Goal: Information Seeking & Learning: Learn about a topic

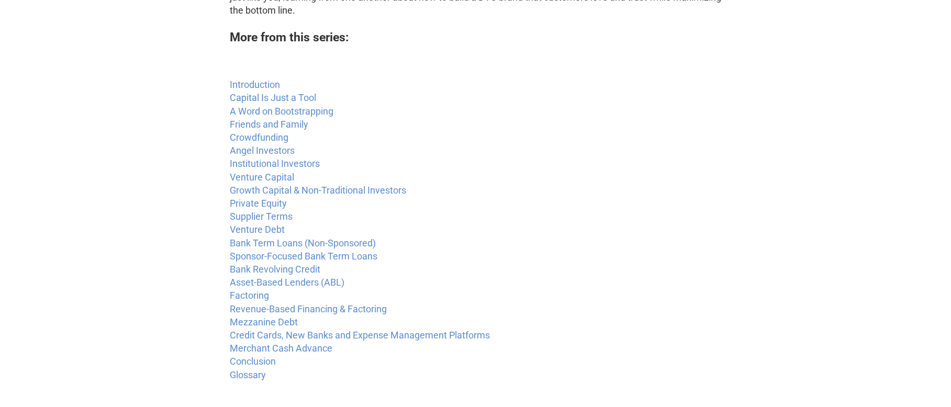
scroll to position [1799, 0]
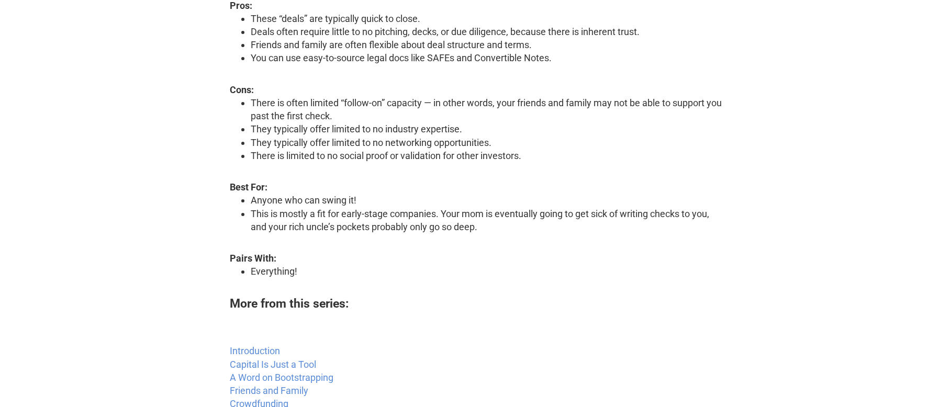
scroll to position [262, 0]
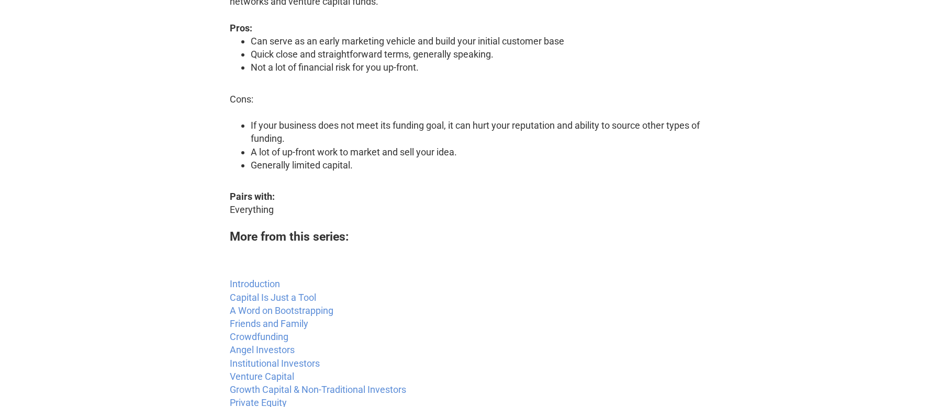
scroll to position [214, 0]
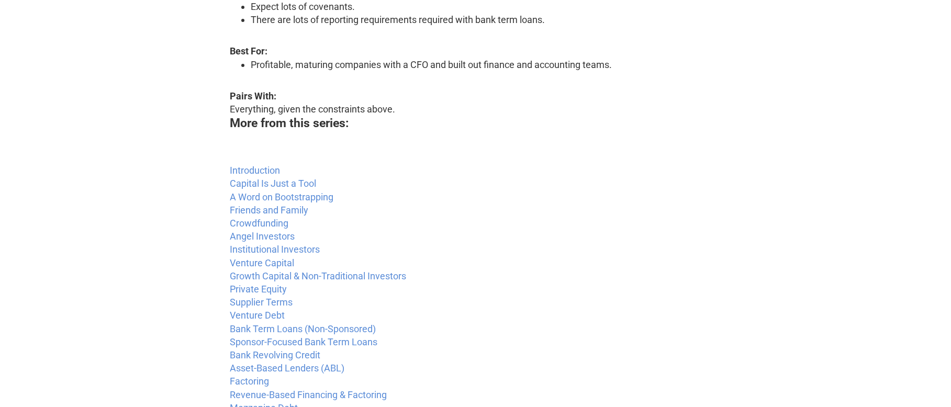
scroll to position [128, 0]
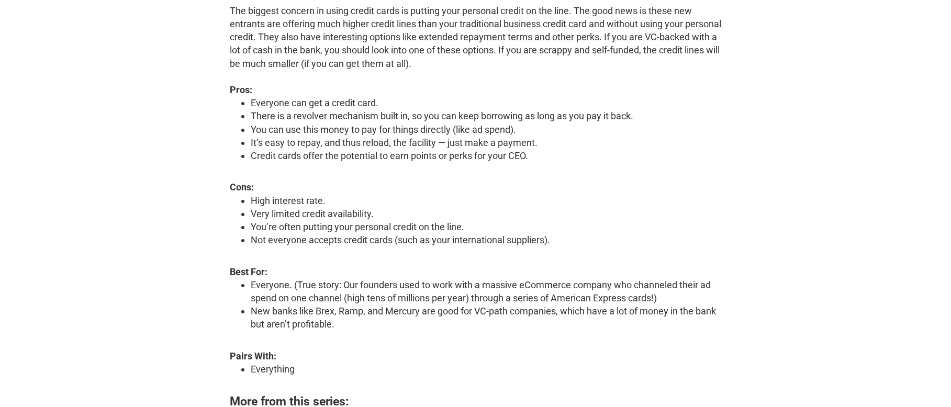
scroll to position [191, 0]
